Goal: Find specific page/section: Find specific page/section

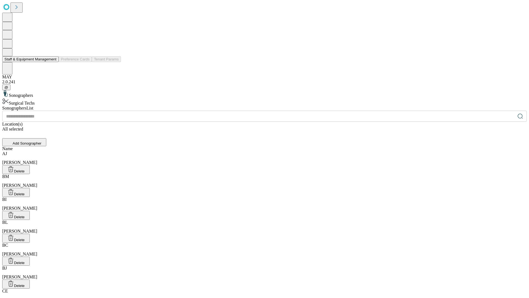
click at [53, 62] on button "Staff & Equipment Management" at bounding box center [30, 59] width 57 height 6
